Goal: Information Seeking & Learning: Learn about a topic

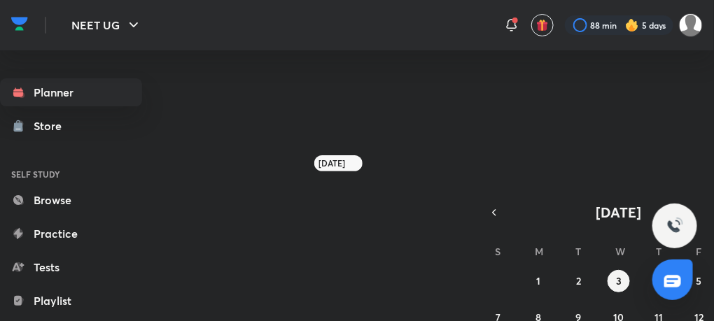
click at [186, 205] on div "Planner Store SELF STUDY Browse Practice Tests Playlist Doubts & solutions Note…" at bounding box center [357, 180] width 714 height 260
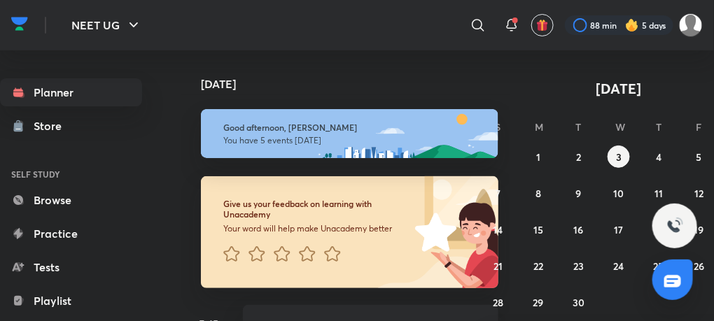
click at [186, 211] on div "Give us your feedback on learning with Unacademy Your word will help make Unaca…" at bounding box center [339, 224] width 317 height 129
click at [398, 200] on h6 "Give us your feedback on learning with Unacademy" at bounding box center [319, 210] width 192 height 22
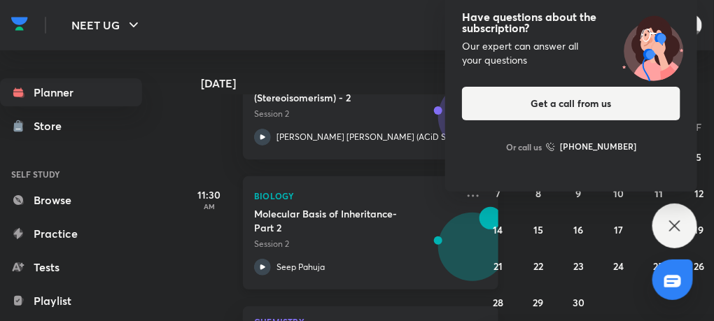
scroll to position [397, 0]
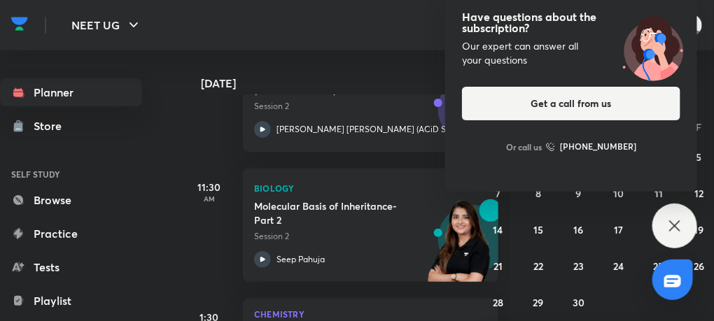
click at [672, 239] on div "Have questions about the subscription? Our expert can answer all your questions…" at bounding box center [675, 226] width 45 height 45
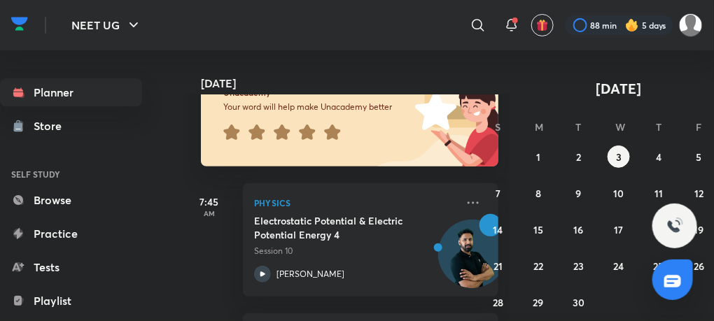
scroll to position [0, 0]
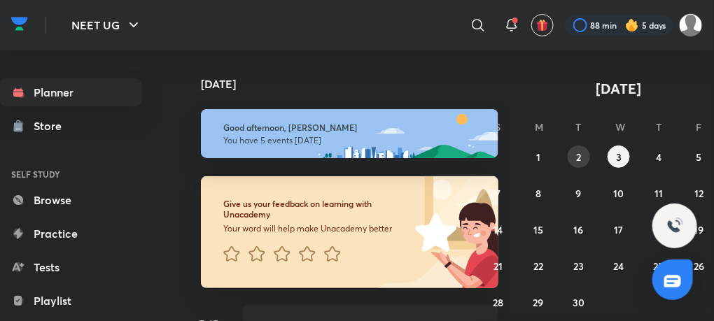
click at [580, 157] on abbr "2" at bounding box center [578, 157] width 5 height 13
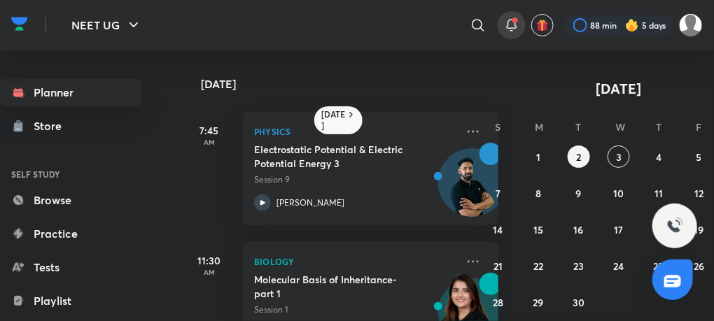
click at [506, 26] on icon at bounding box center [512, 25] width 17 height 17
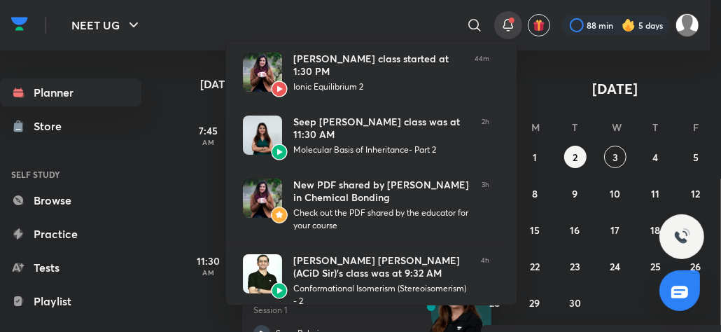
click at [175, 183] on div at bounding box center [360, 166] width 721 height 332
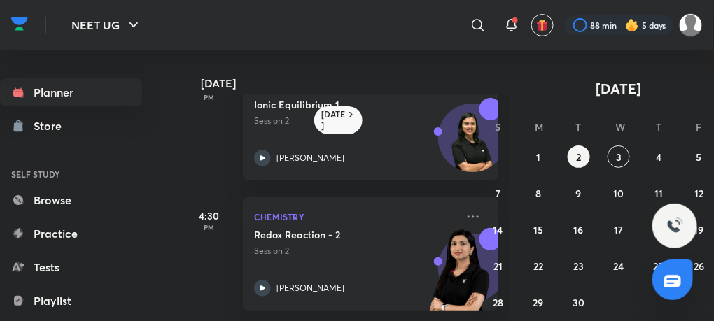
scroll to position [257, 0]
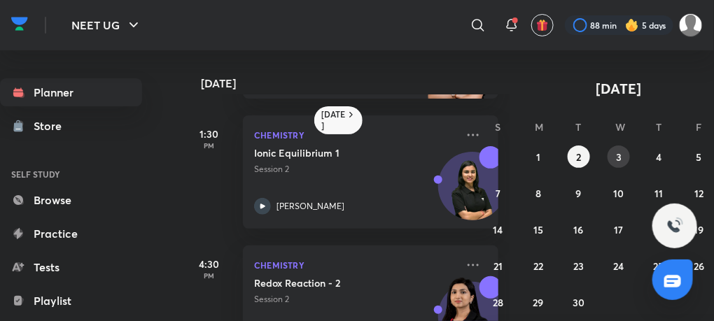
click at [619, 151] on abbr "3" at bounding box center [619, 157] width 6 height 13
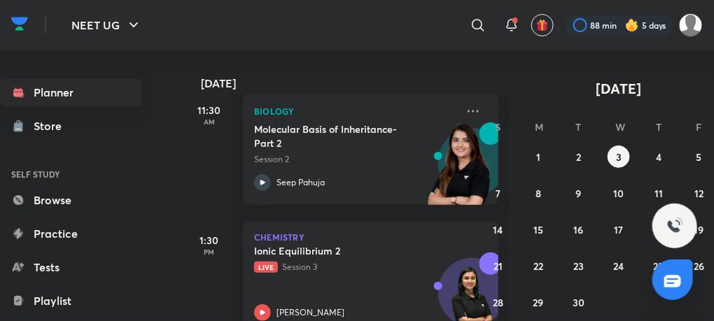
scroll to position [477, 0]
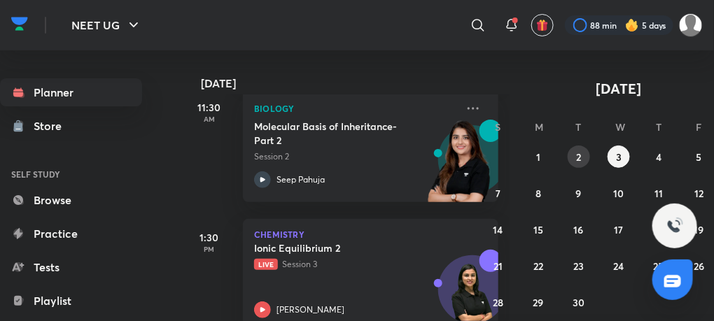
click at [573, 147] on button "2" at bounding box center [579, 157] width 22 height 22
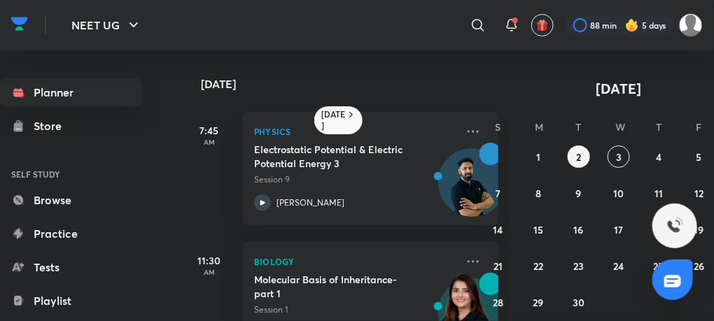
click at [139, 99] on div "Planner Store SELF STUDY Browse Practice Tests Playlist Doubts & solutions Note…" at bounding box center [85, 180] width 170 height 260
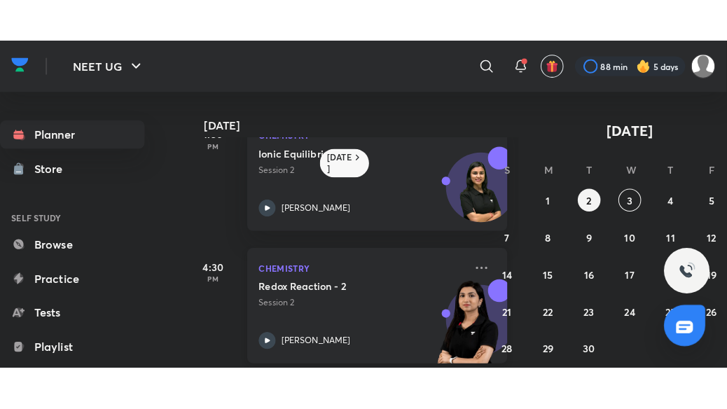
scroll to position [302, 0]
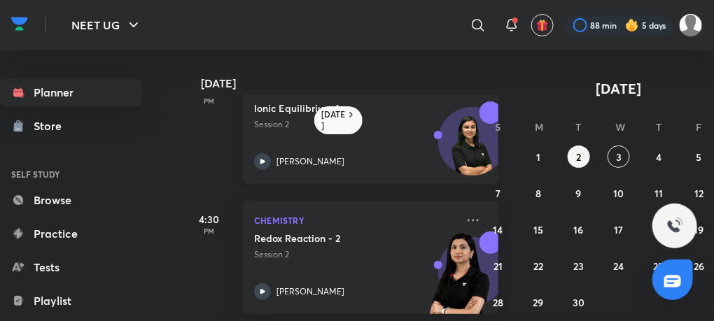
click at [263, 159] on icon at bounding box center [262, 161] width 17 height 17
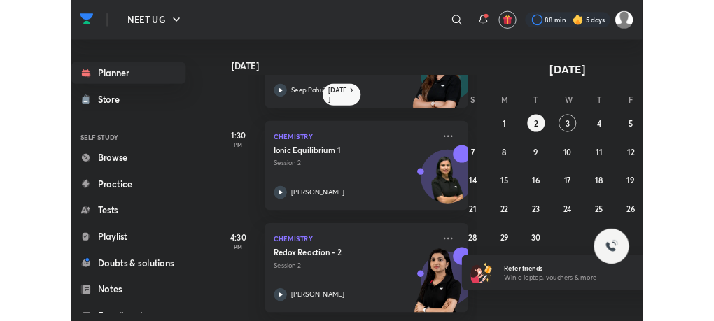
scroll to position [228, 0]
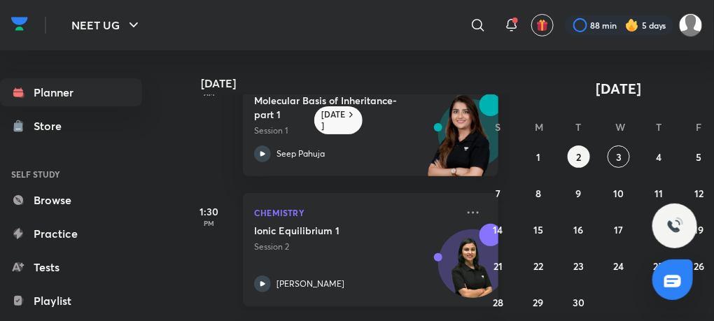
scroll to position [182, 0]
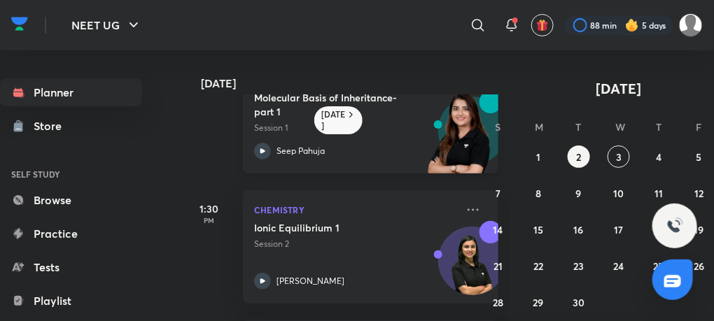
click at [264, 154] on icon at bounding box center [262, 151] width 17 height 17
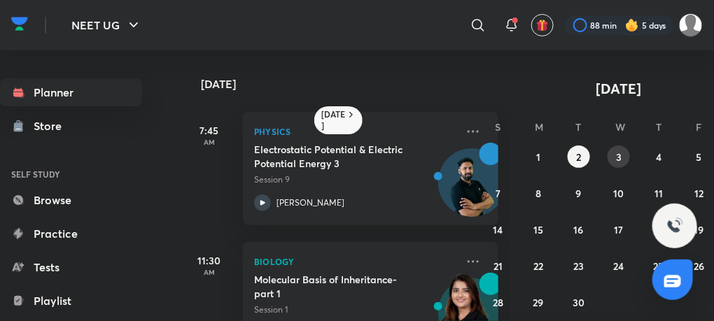
click at [620, 159] on abbr "3" at bounding box center [619, 157] width 6 height 13
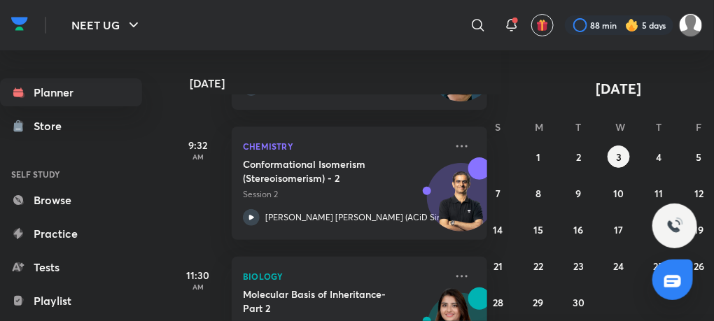
scroll to position [262, 11]
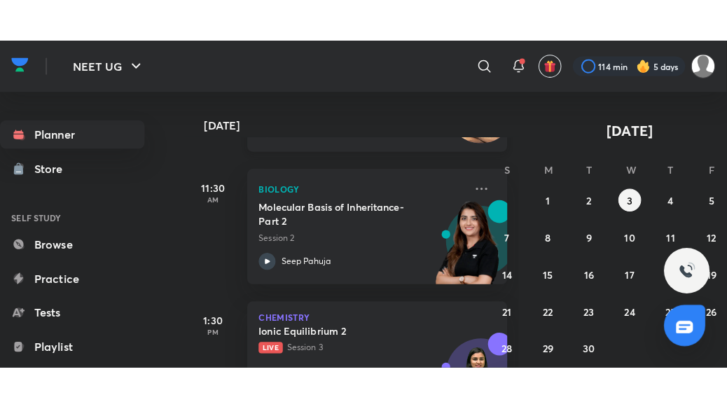
scroll to position [441, 0]
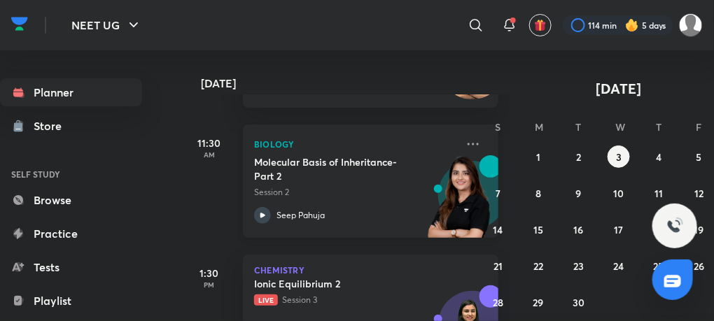
click at [263, 207] on icon at bounding box center [262, 215] width 17 height 17
